Goal: Find specific page/section: Find specific page/section

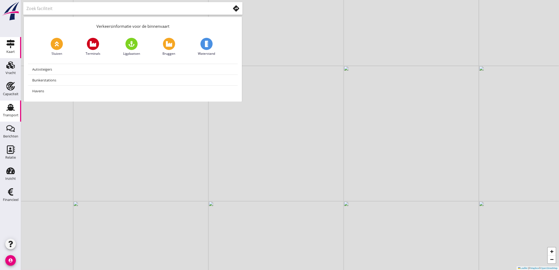
click at [14, 117] on div "Transport" at bounding box center [11, 114] width 16 height 3
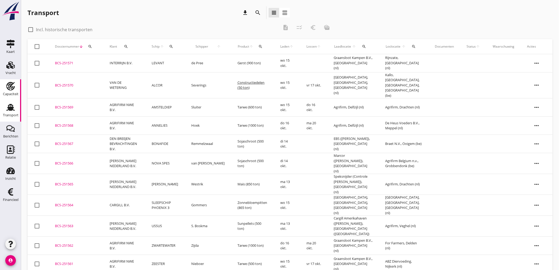
click at [9, 96] on div "Capaciteit" at bounding box center [11, 93] width 16 height 7
